Goal: Task Accomplishment & Management: Manage account settings

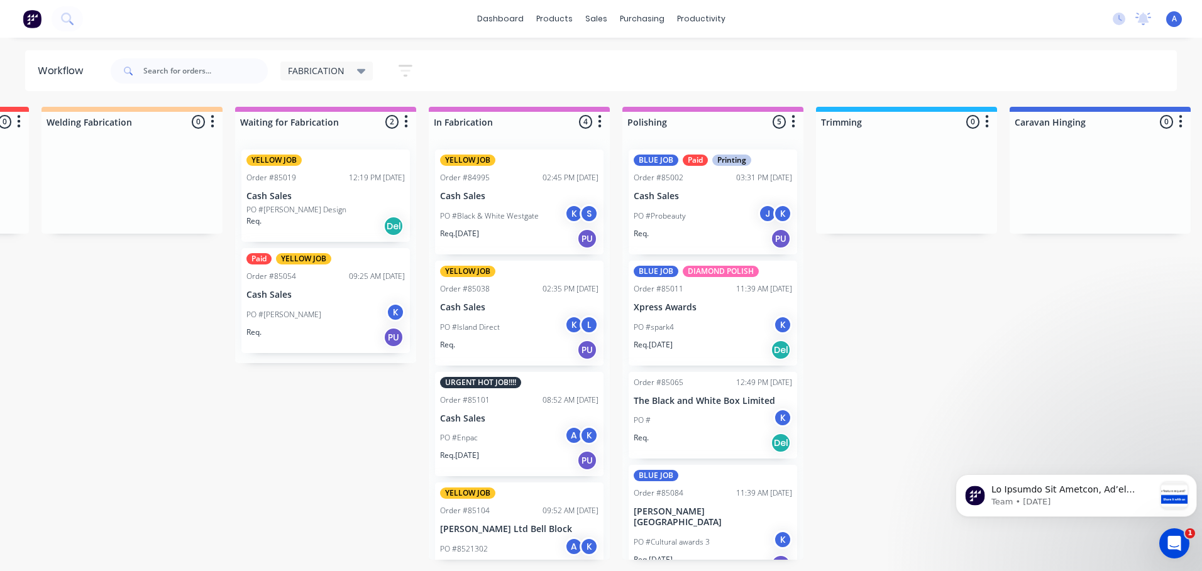
scroll to position [122, 0]
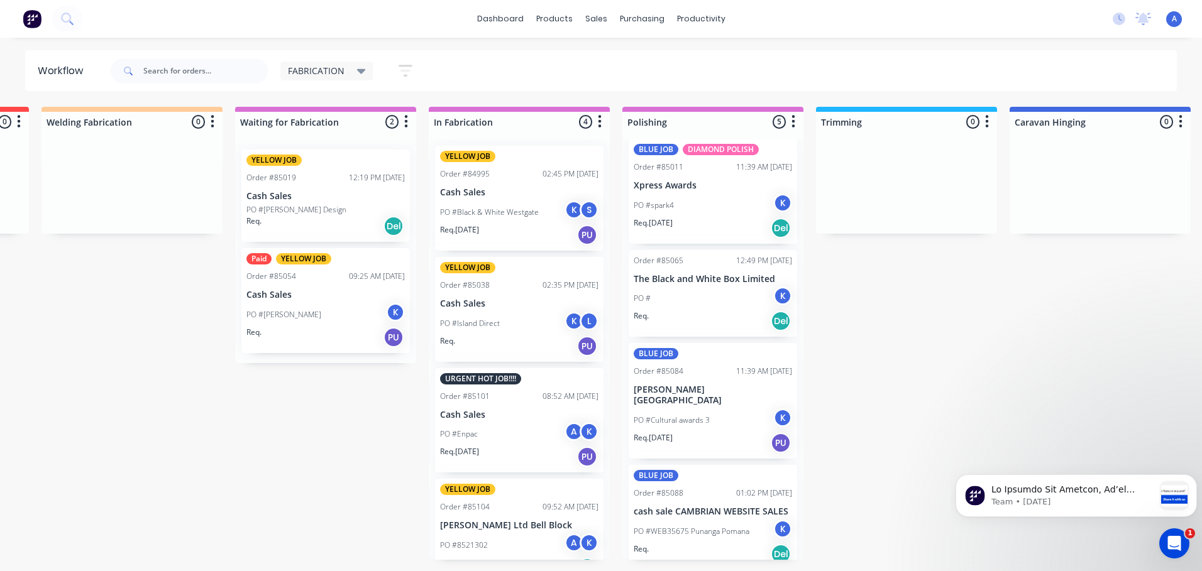
click at [774, 520] on div "K" at bounding box center [782, 529] width 19 height 19
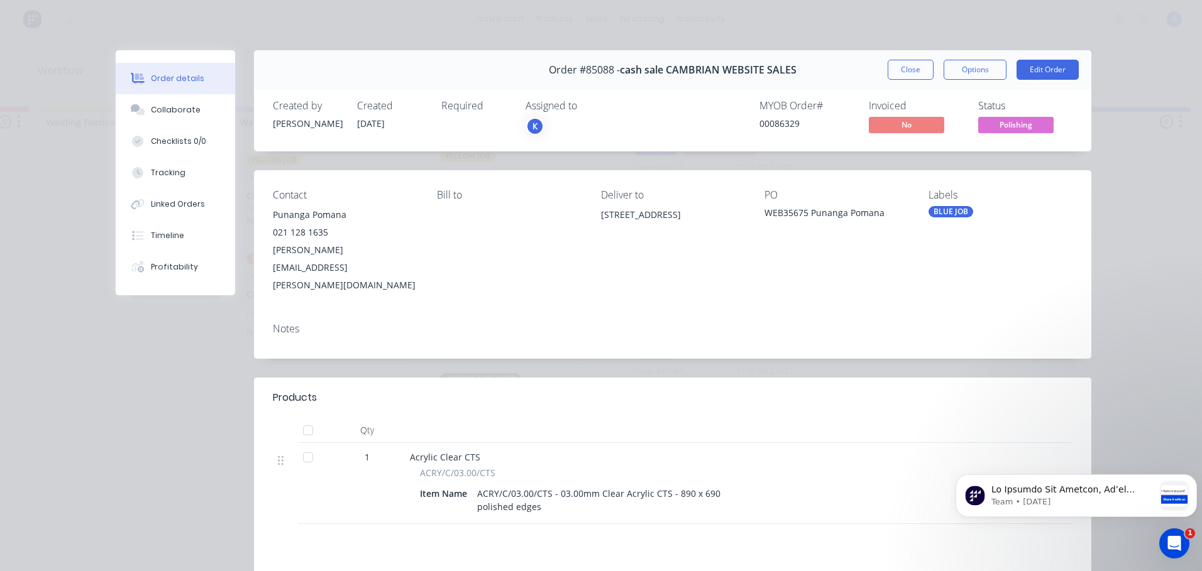
click at [529, 128] on div "K" at bounding box center [534, 126] width 19 height 19
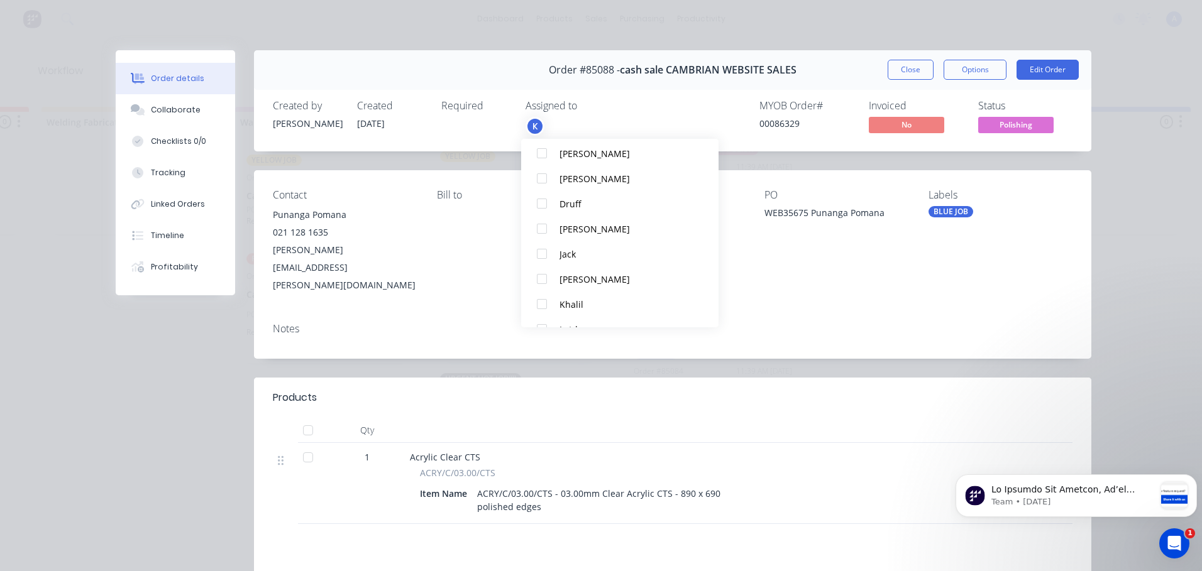
scroll to position [214, 0]
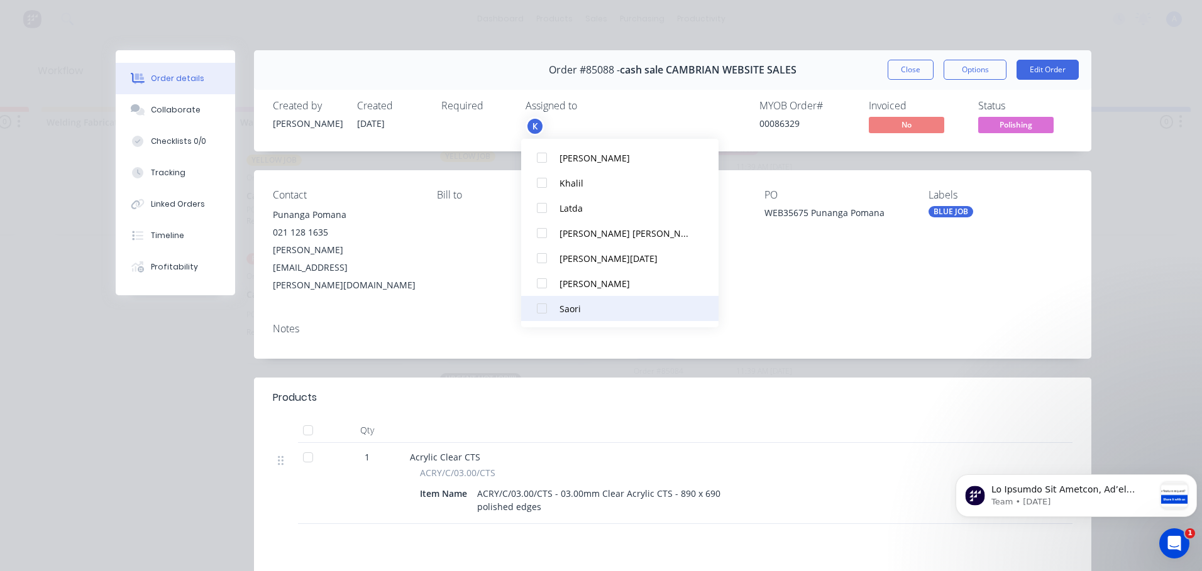
click at [541, 312] on div at bounding box center [541, 308] width 25 height 25
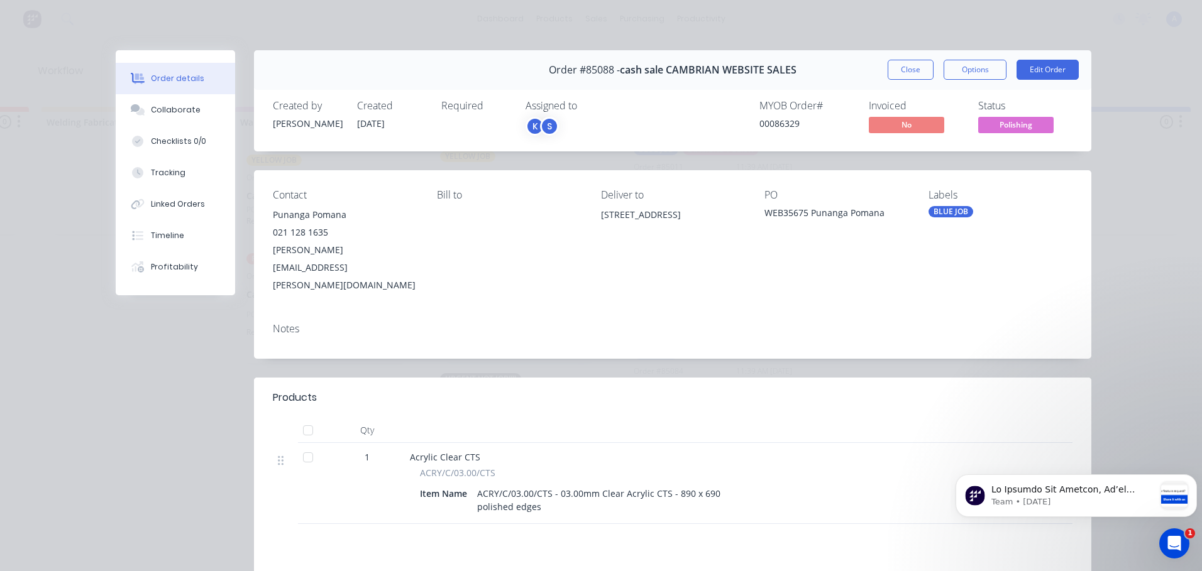
click at [1024, 125] on span "Polishing" at bounding box center [1015, 125] width 75 height 16
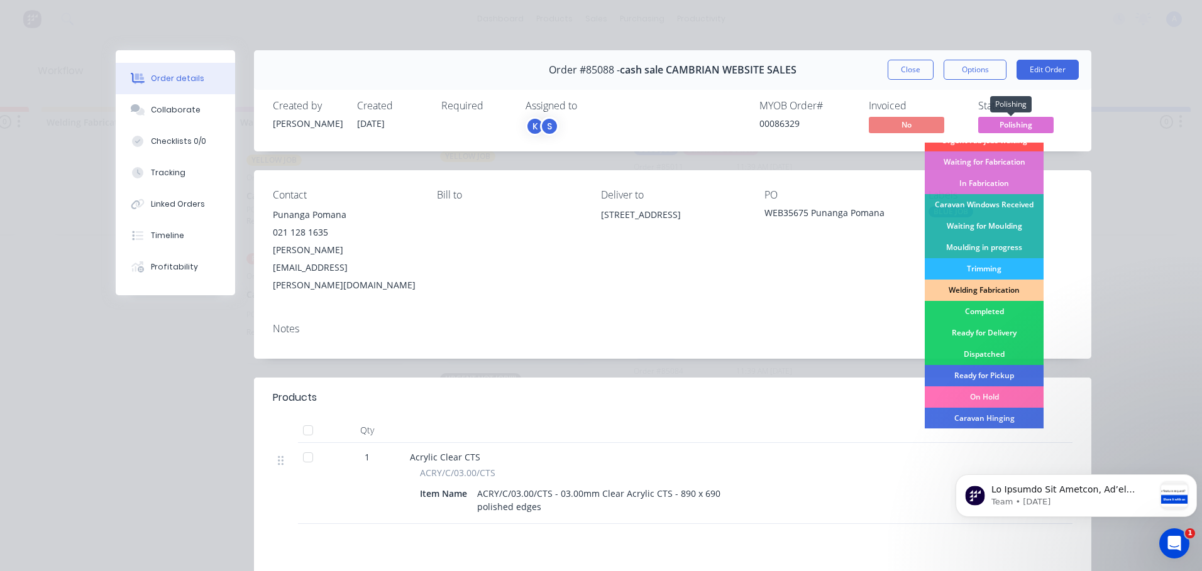
scroll to position [173, 0]
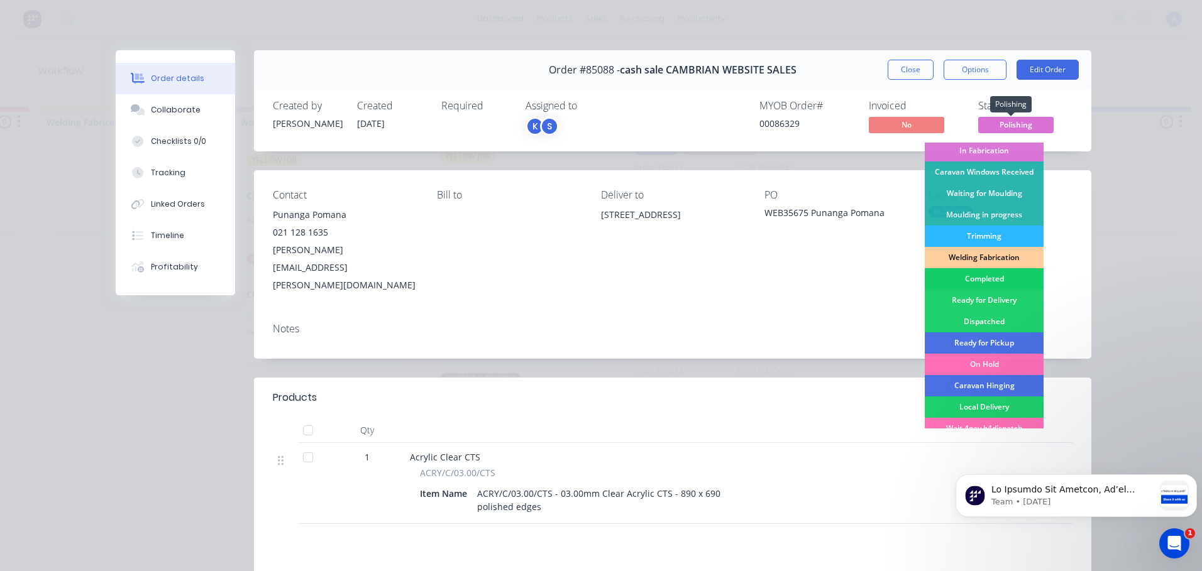
click at [991, 279] on div "Completed" at bounding box center [984, 278] width 119 height 21
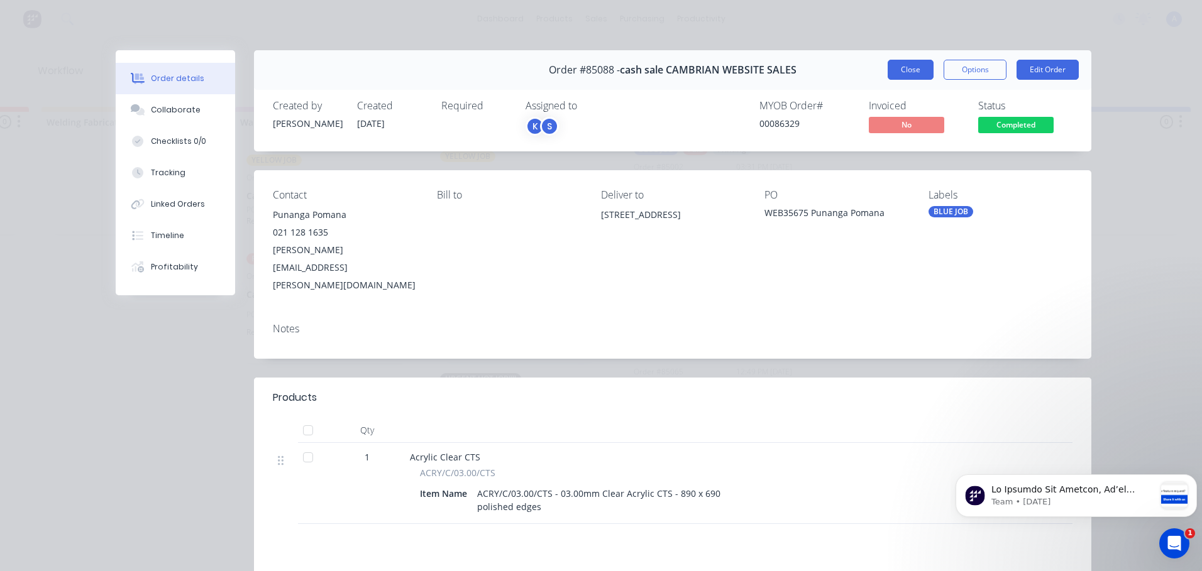
click at [901, 77] on button "Close" at bounding box center [911, 70] width 46 height 20
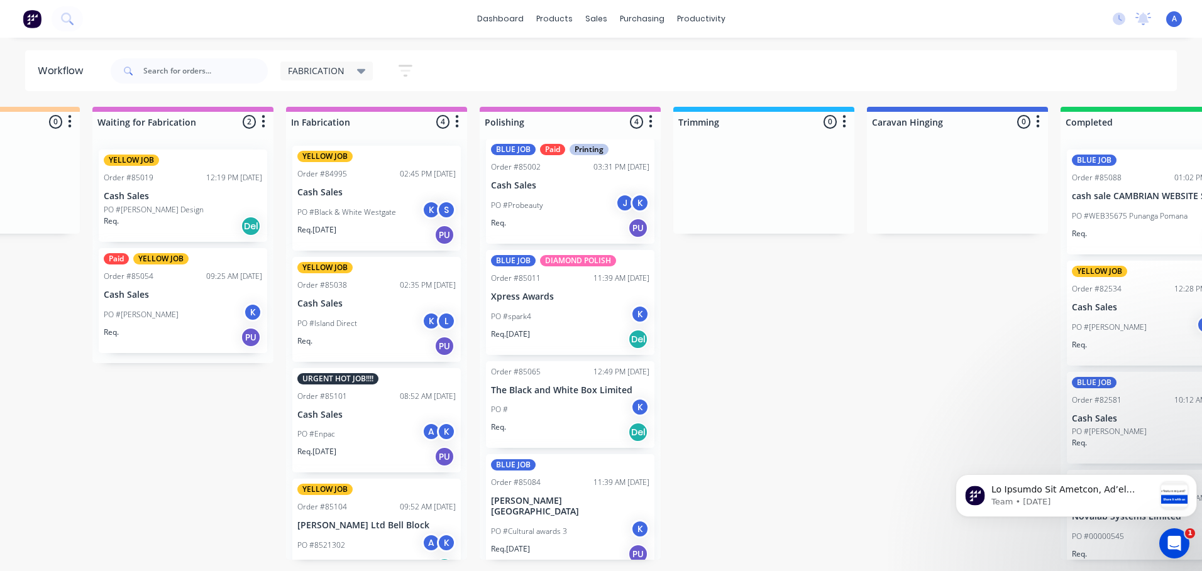
scroll to position [0, 0]
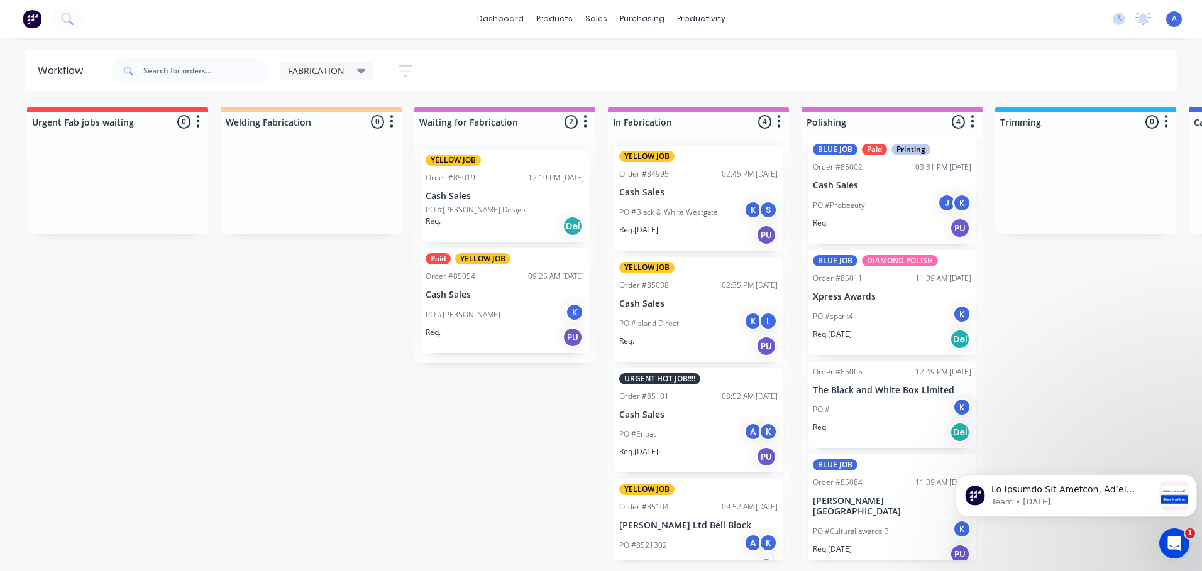
click at [744, 425] on div "A" at bounding box center [753, 431] width 19 height 19
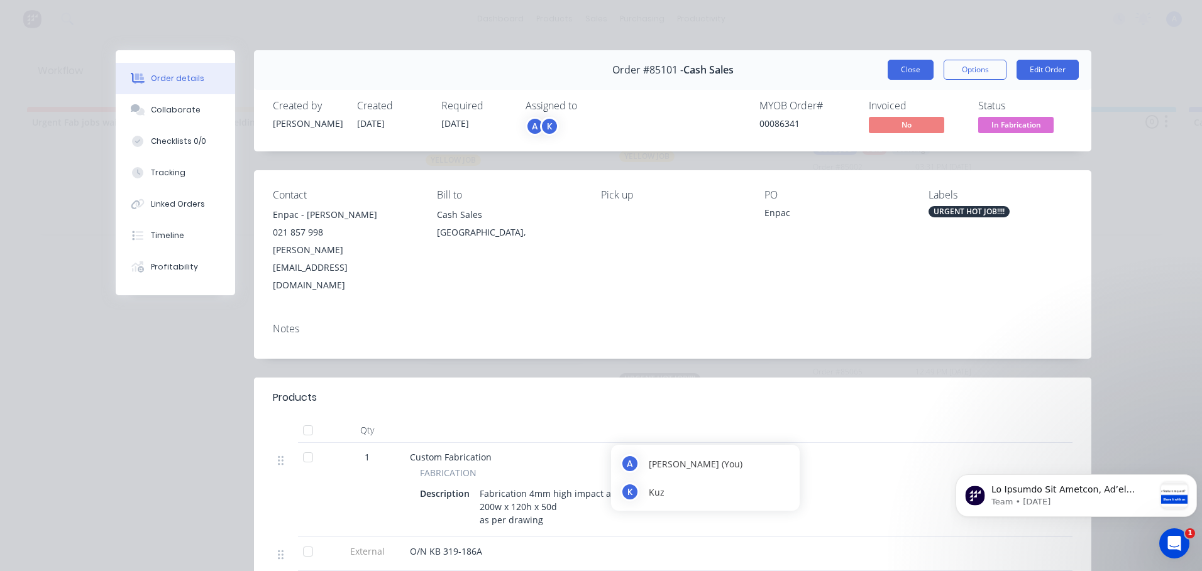
click at [906, 69] on button "Close" at bounding box center [911, 70] width 46 height 20
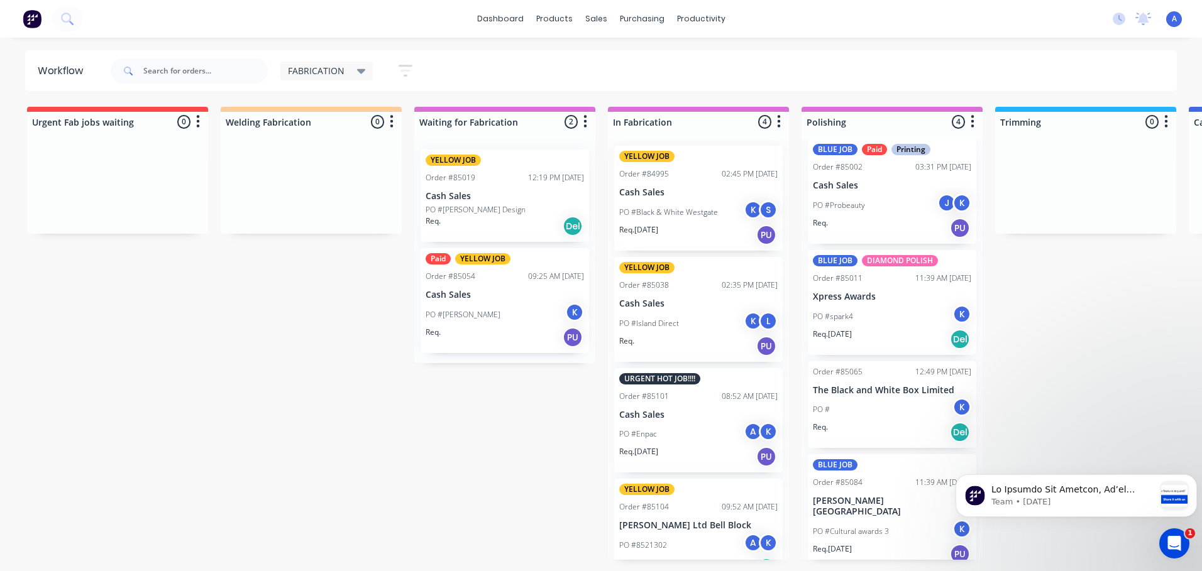
scroll to position [28, 0]
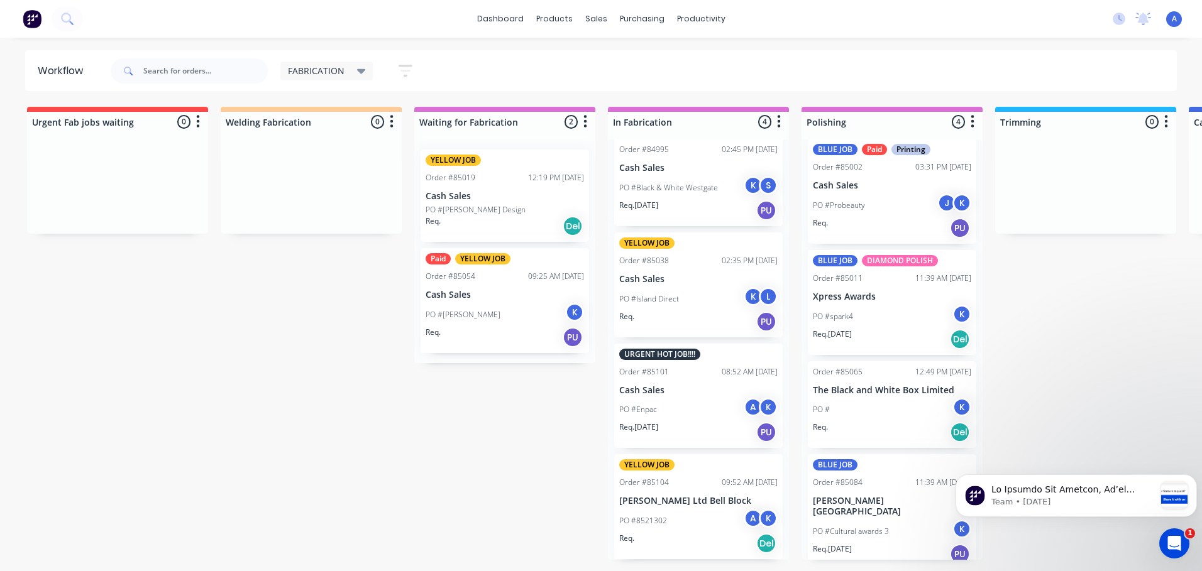
click at [358, 74] on icon at bounding box center [361, 71] width 9 height 14
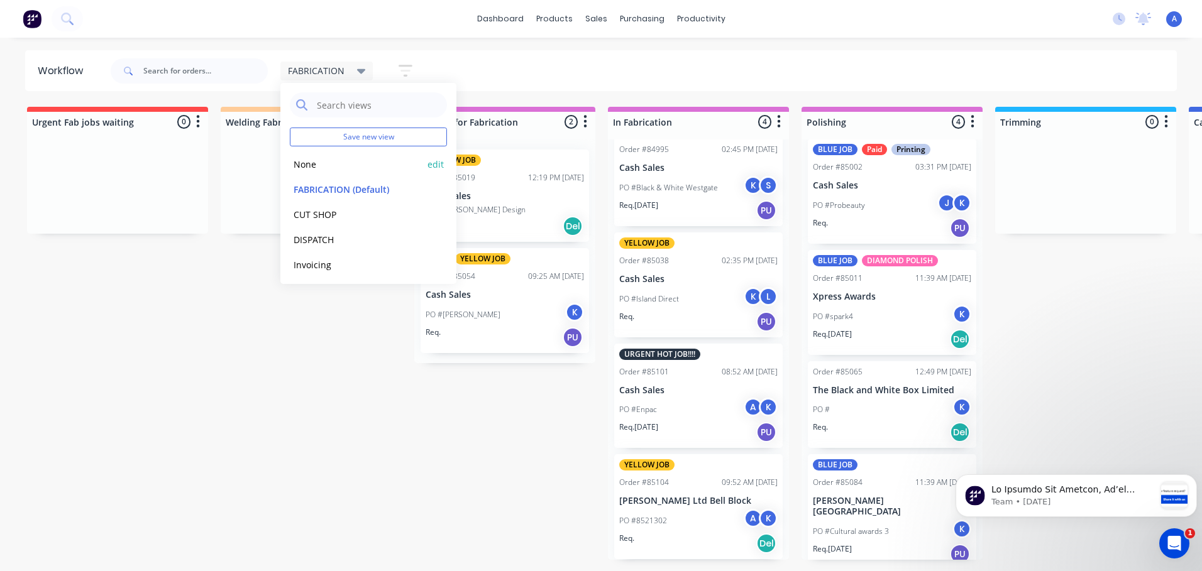
click at [349, 171] on button "None" at bounding box center [357, 164] width 134 height 14
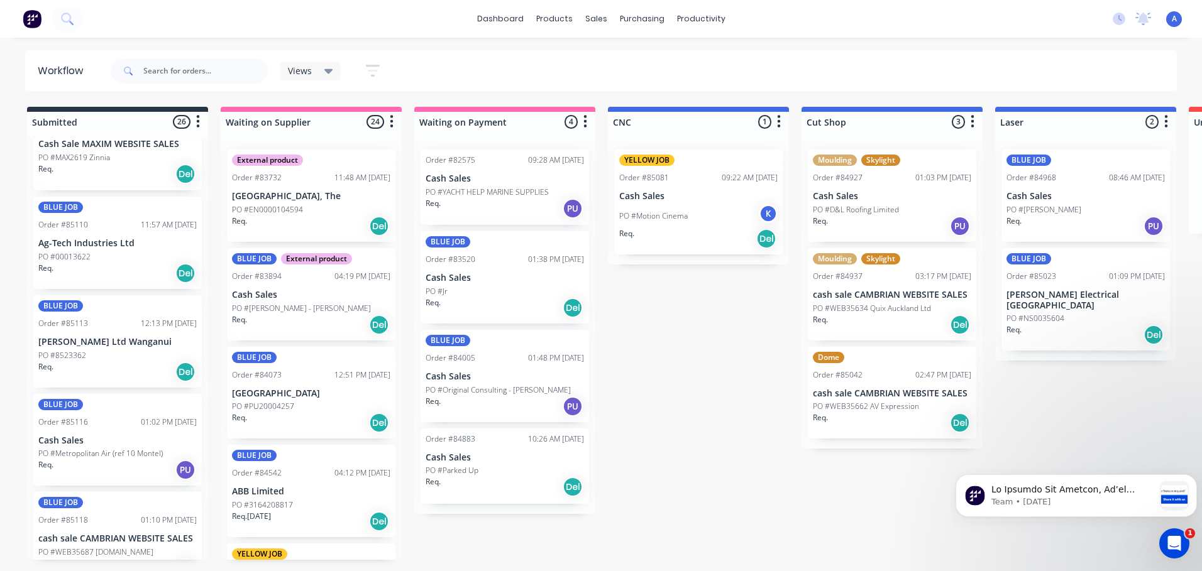
scroll to position [1685, 0]
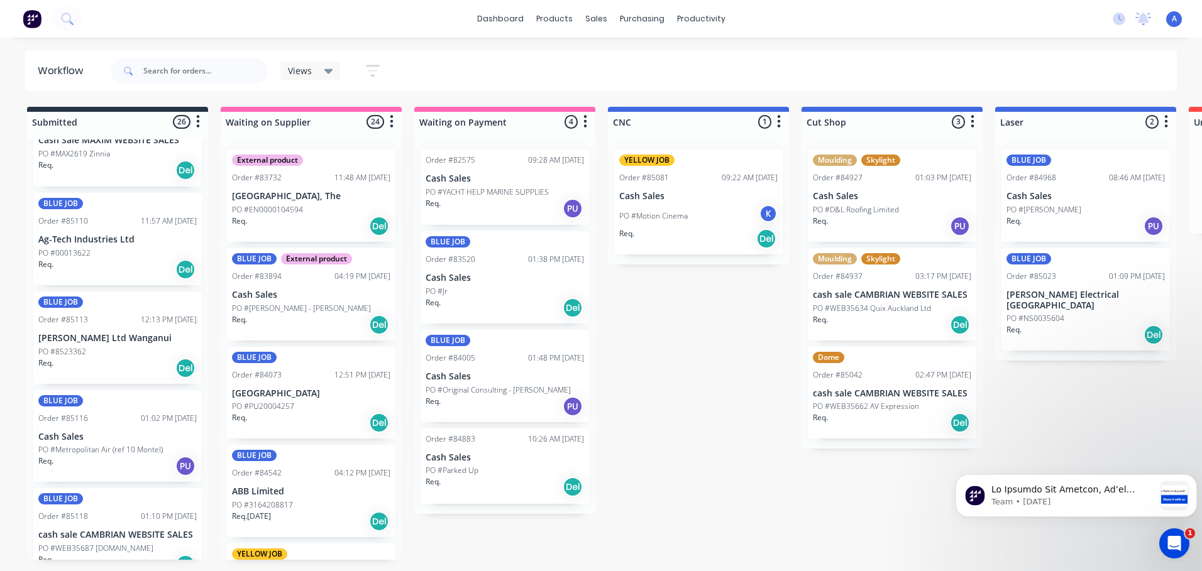
click at [132, 334] on div "BLUE JOB Order #85113 12:13 PM [DATE] [PERSON_NAME] Ltd Wanganui PO #8523362 Re…" at bounding box center [117, 338] width 168 height 92
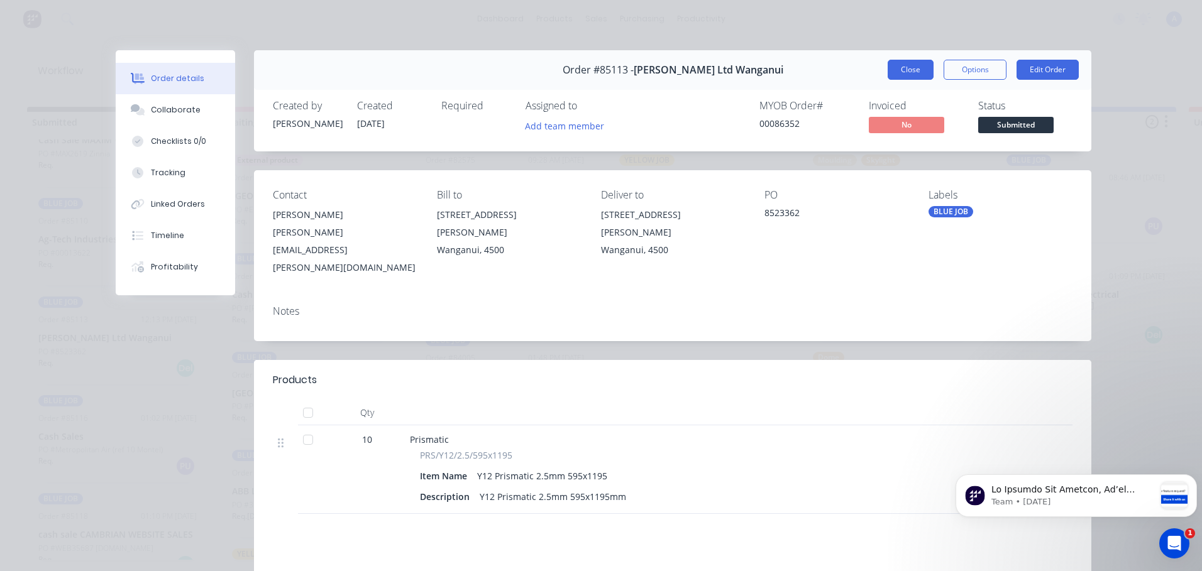
click at [903, 71] on button "Close" at bounding box center [911, 70] width 46 height 20
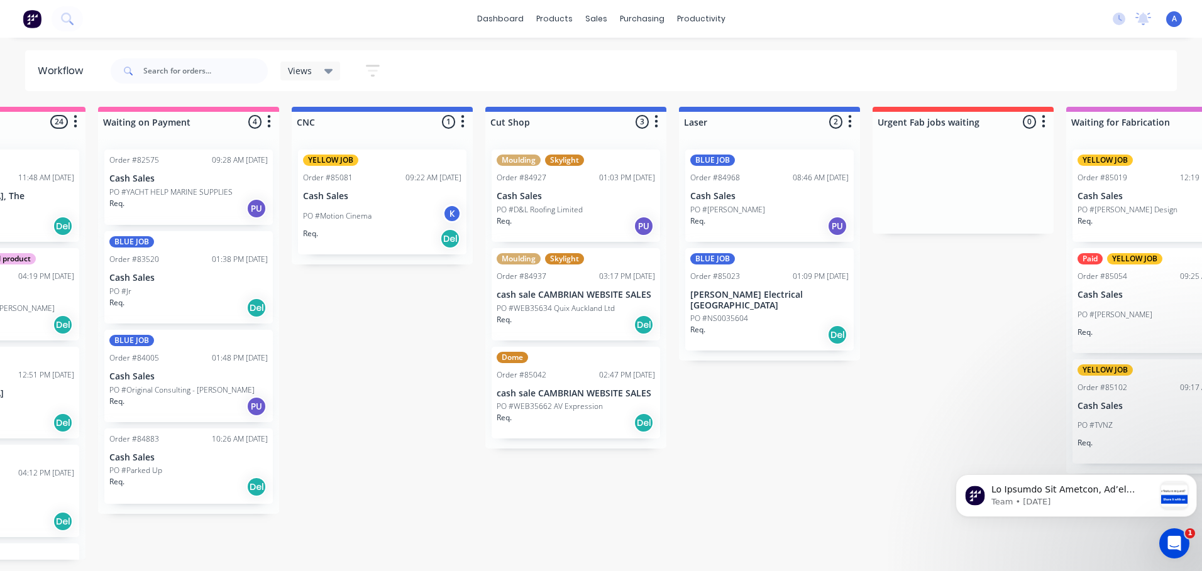
scroll to position [0, 317]
click at [769, 284] on div "BLUE JOB Order #85023 01:09 PM [DATE] [PERSON_NAME] Electrical [GEOGRAPHIC_DATA…" at bounding box center [768, 299] width 168 height 103
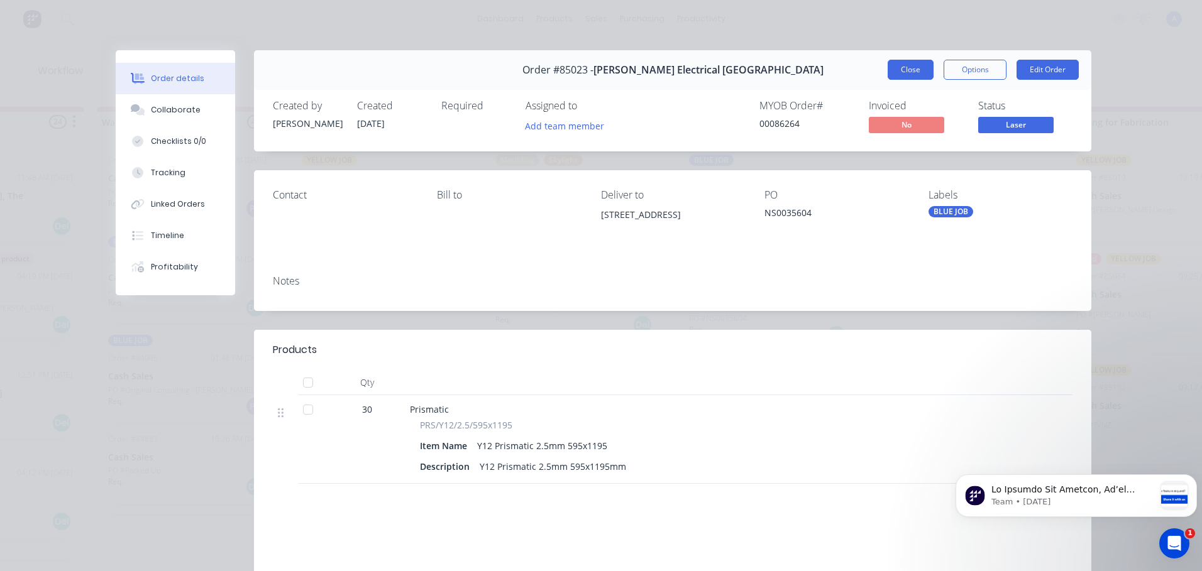
click at [903, 67] on button "Close" at bounding box center [911, 70] width 46 height 20
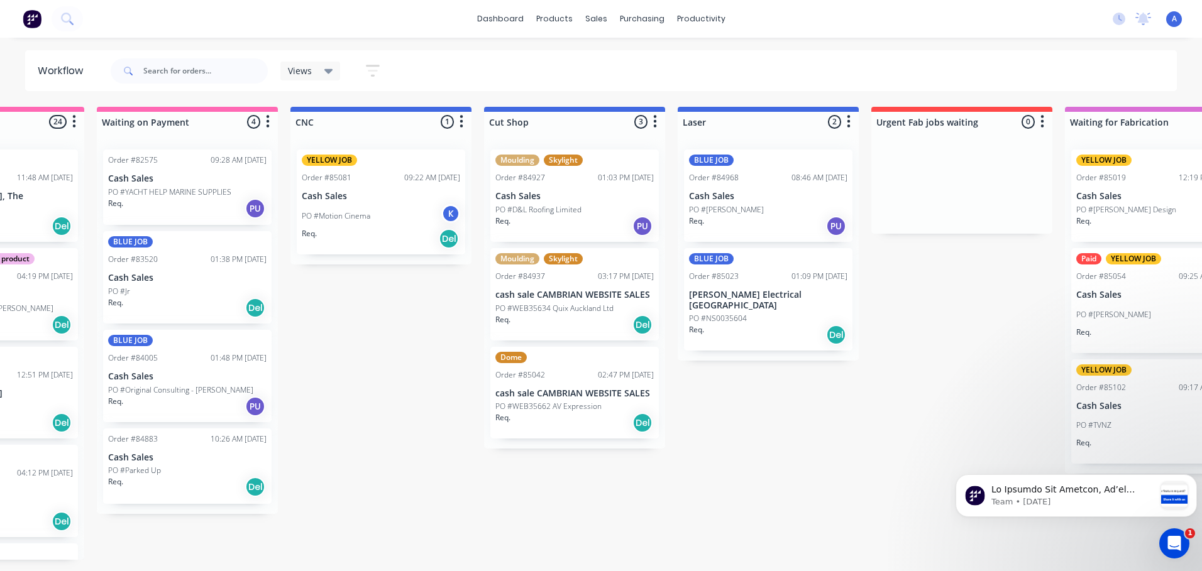
click at [791, 207] on div "PO #[PERSON_NAME]" at bounding box center [768, 209] width 158 height 11
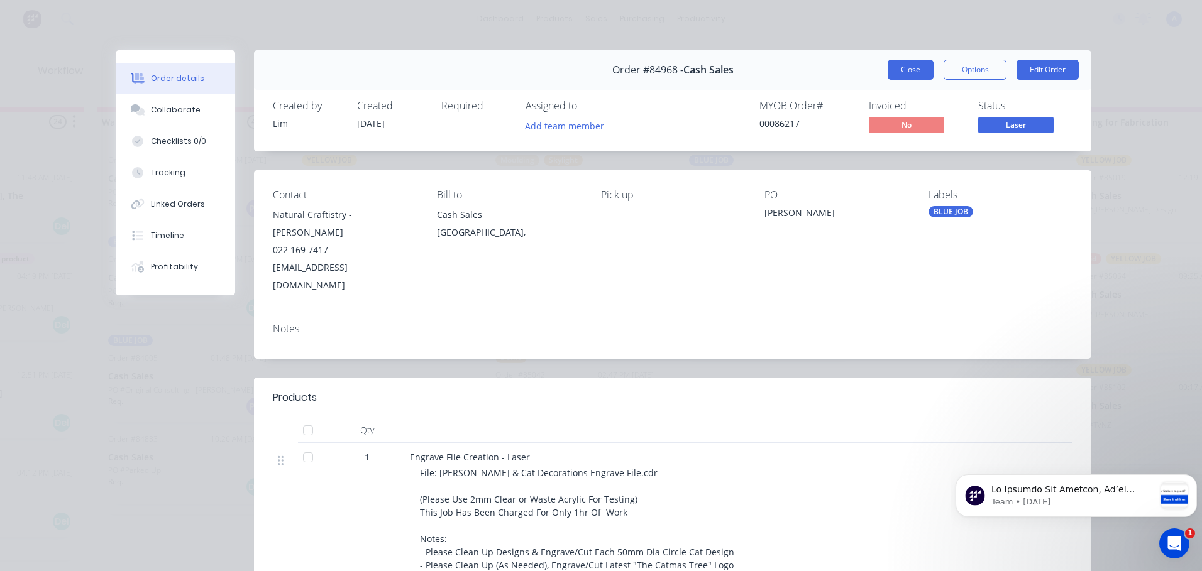
click at [905, 73] on button "Close" at bounding box center [911, 70] width 46 height 20
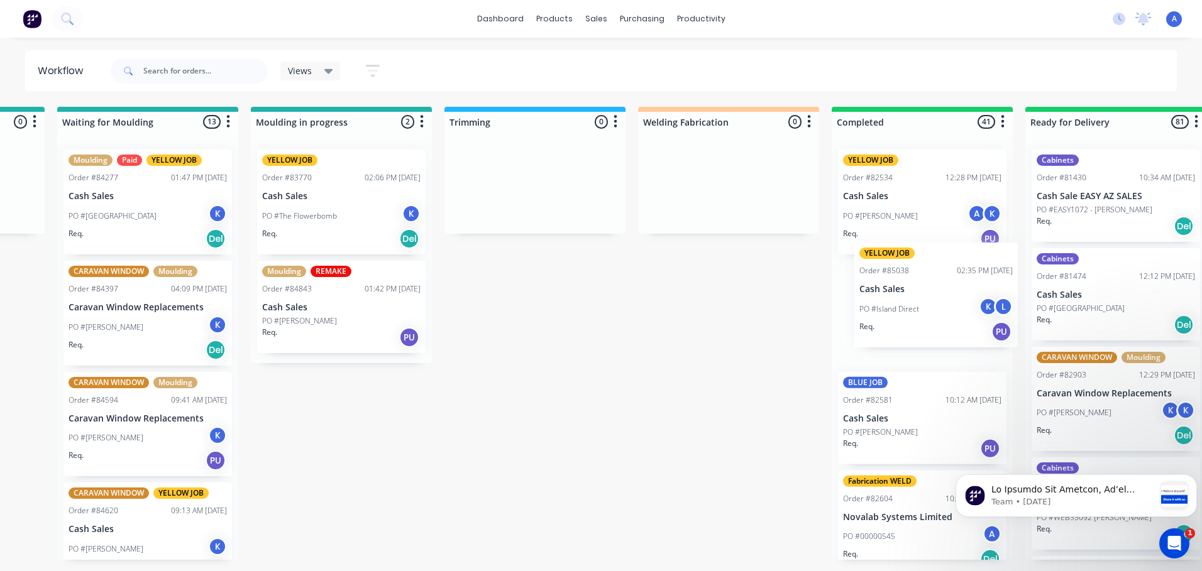
scroll to position [0, 2102]
